Goal: Information Seeking & Learning: Learn about a topic

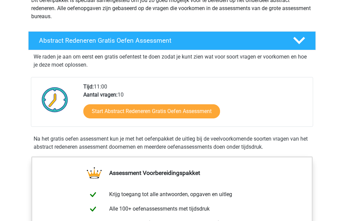
scroll to position [90, 0]
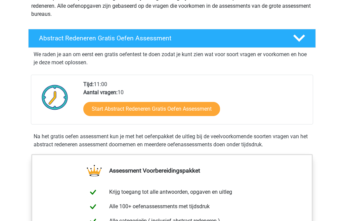
click at [207, 111] on link "Start Abstract Redeneren Gratis Oefen Assessment" at bounding box center [151, 109] width 137 height 14
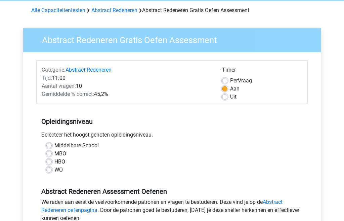
scroll to position [29, 0]
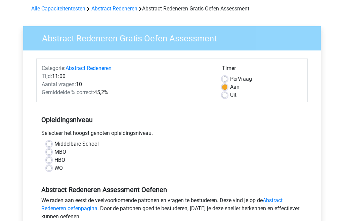
click at [54, 162] on label "HBO" at bounding box center [59, 160] width 11 height 8
click at [48, 162] on input "HBO" at bounding box center [48, 159] width 5 height 7
radio input "true"
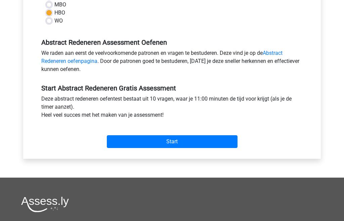
scroll to position [186, 0]
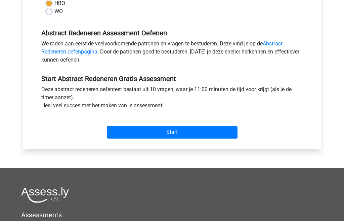
click at [185, 136] on input "Start" at bounding box center [172, 132] width 131 height 13
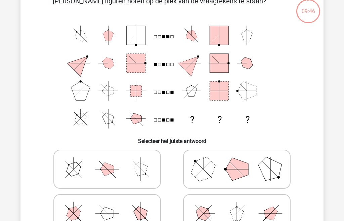
scroll to position [39, 0]
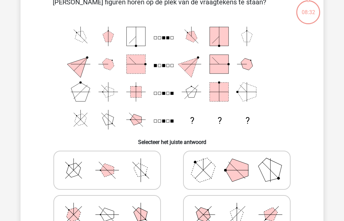
click at [131, 221] on icon at bounding box center [107, 215] width 101 height 34
click at [112, 206] on input "radio" at bounding box center [109, 204] width 4 height 4
radio input "true"
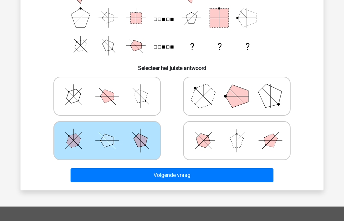
scroll to position [115, 0]
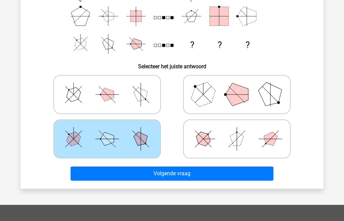
click at [193, 176] on button "Volgende vraag" at bounding box center [172, 173] width 203 height 14
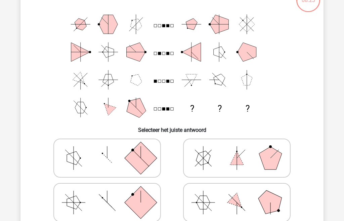
scroll to position [47, 0]
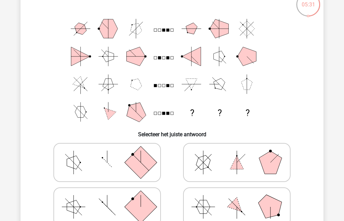
click at [133, 172] on icon at bounding box center [107, 163] width 101 height 34
click at [112, 154] on input "radio" at bounding box center [109, 152] width 4 height 4
radio input "true"
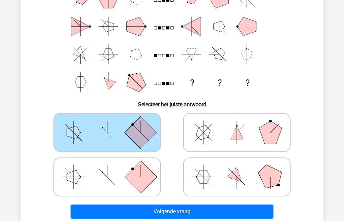
scroll to position [85, 0]
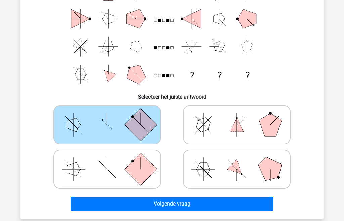
click at [190, 207] on button "Volgende vraag" at bounding box center [172, 204] width 203 height 14
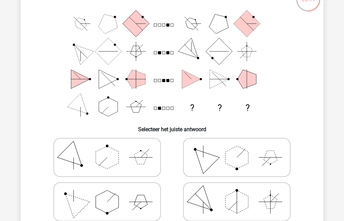
scroll to position [52, 0]
click at [247, 163] on polygon at bounding box center [237, 157] width 23 height 23
click at [241, 149] on input "radio" at bounding box center [239, 146] width 4 height 4
radio input "true"
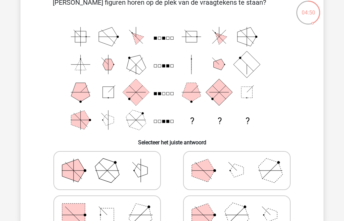
scroll to position [46, 0]
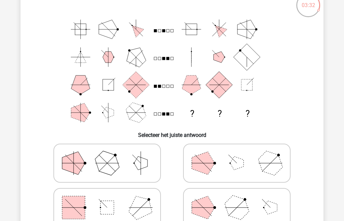
click at [250, 167] on icon at bounding box center [237, 163] width 101 height 34
click at [241, 155] on input "radio" at bounding box center [239, 152] width 4 height 4
radio input "true"
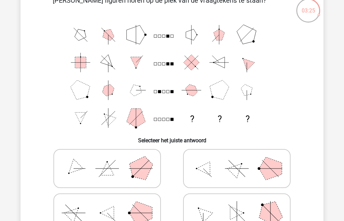
scroll to position [43, 0]
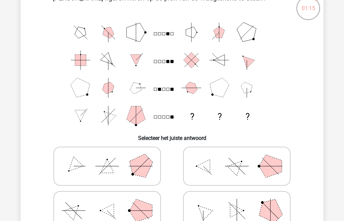
click at [254, 167] on icon at bounding box center [237, 166] width 101 height 34
click at [241, 158] on input "radio" at bounding box center [239, 155] width 4 height 4
radio input "true"
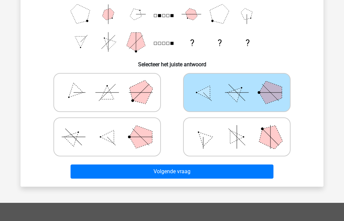
scroll to position [119, 0]
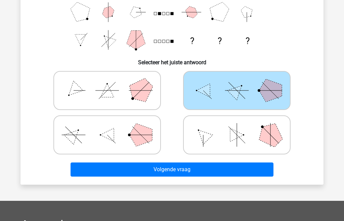
click at [188, 173] on button "Volgende vraag" at bounding box center [172, 169] width 203 height 14
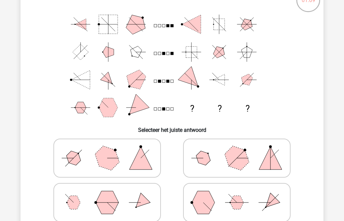
scroll to position [53, 0]
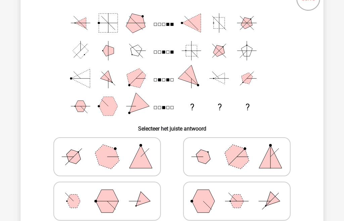
click at [140, 159] on polygon at bounding box center [140, 156] width 23 height 23
click at [112, 148] on input "radio" at bounding box center [109, 146] width 4 height 4
radio input "true"
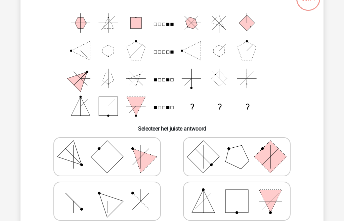
scroll to position [31, 0]
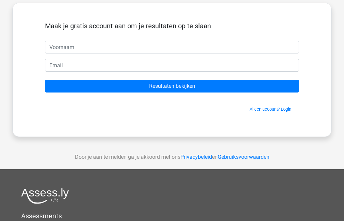
scroll to position [34, 0]
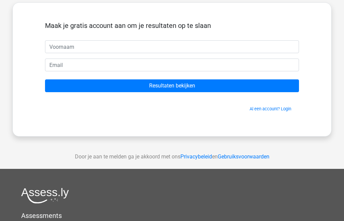
click at [186, 87] on input "Resultaten bekijken" at bounding box center [172, 85] width 254 height 13
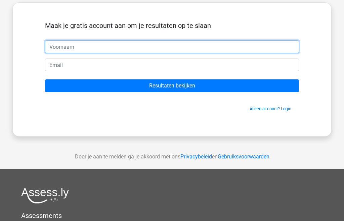
click at [78, 48] on input "text" at bounding box center [172, 46] width 254 height 13
type input "Sarah"
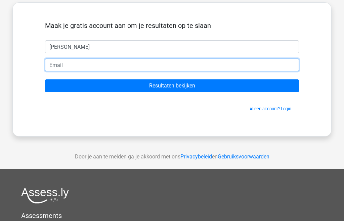
click at [130, 67] on input "email" at bounding box center [172, 64] width 254 height 13
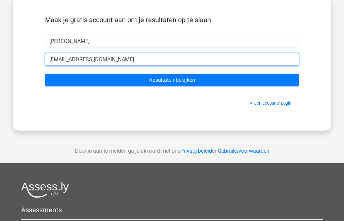
type input "sarahvermeir@hotmail.com"
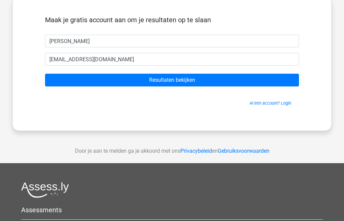
click at [199, 84] on input "Resultaten bekijken" at bounding box center [172, 80] width 254 height 13
